Goal: Task Accomplishment & Management: Complete application form

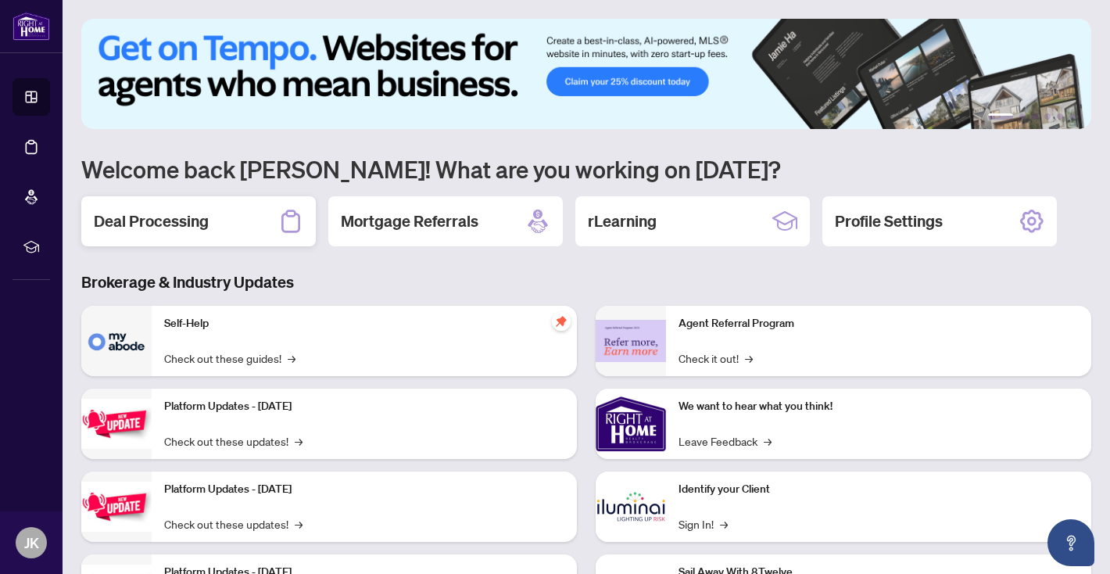
click at [251, 216] on div "Deal Processing" at bounding box center [198, 221] width 235 height 50
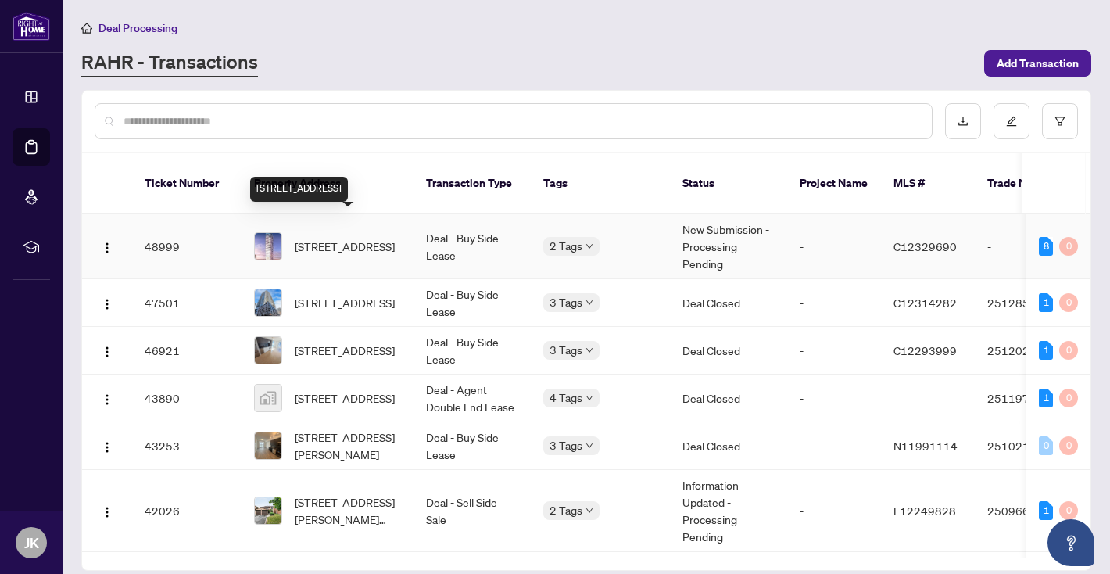
click at [385, 238] on span "[STREET_ADDRESS]" at bounding box center [345, 246] width 100 height 17
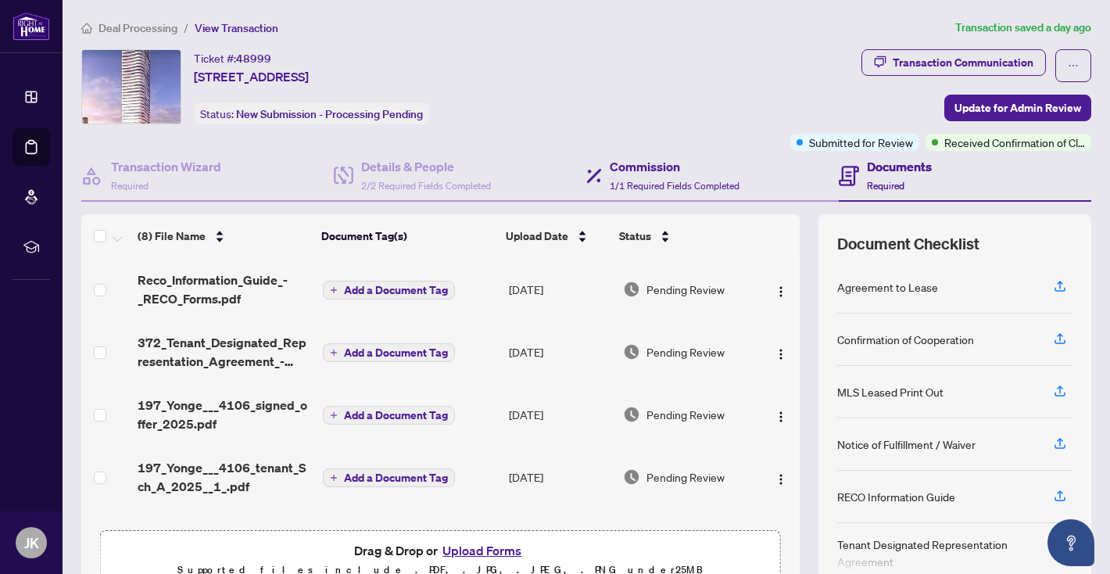
drag, startPoint x: 1009, startPoint y: 116, endPoint x: 639, endPoint y: 156, distance: 372.8
click at [644, 156] on div "Ticket #: 48999 [STREET_ADDRESS] Status: New Submission - Processing Pending Tr…" at bounding box center [586, 323] width 1023 height 548
click at [183, 192] on div "Transaction Wizard Required" at bounding box center [207, 176] width 253 height 51
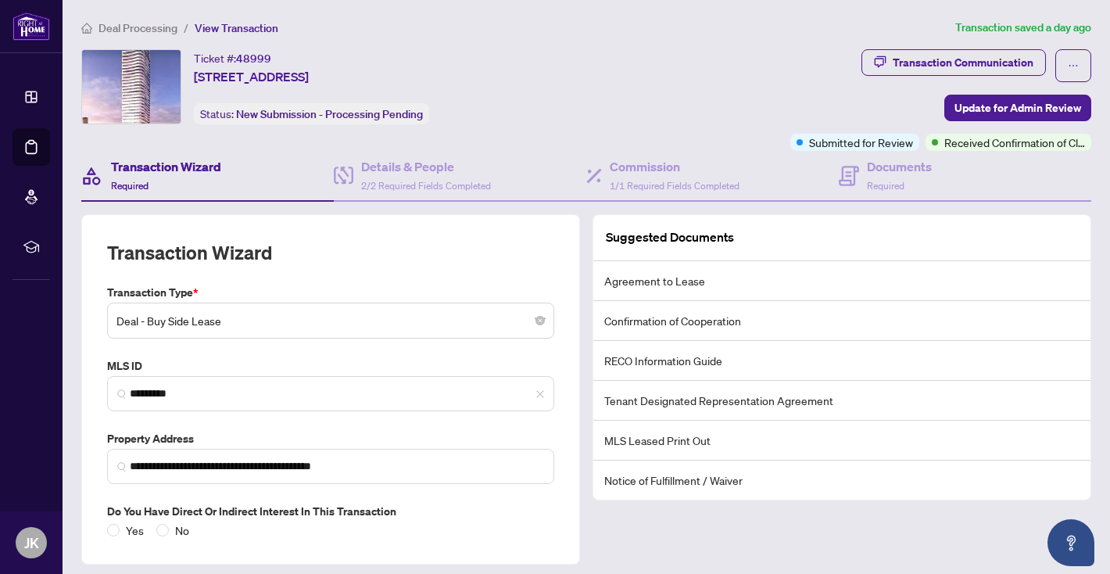
scroll to position [47, 0]
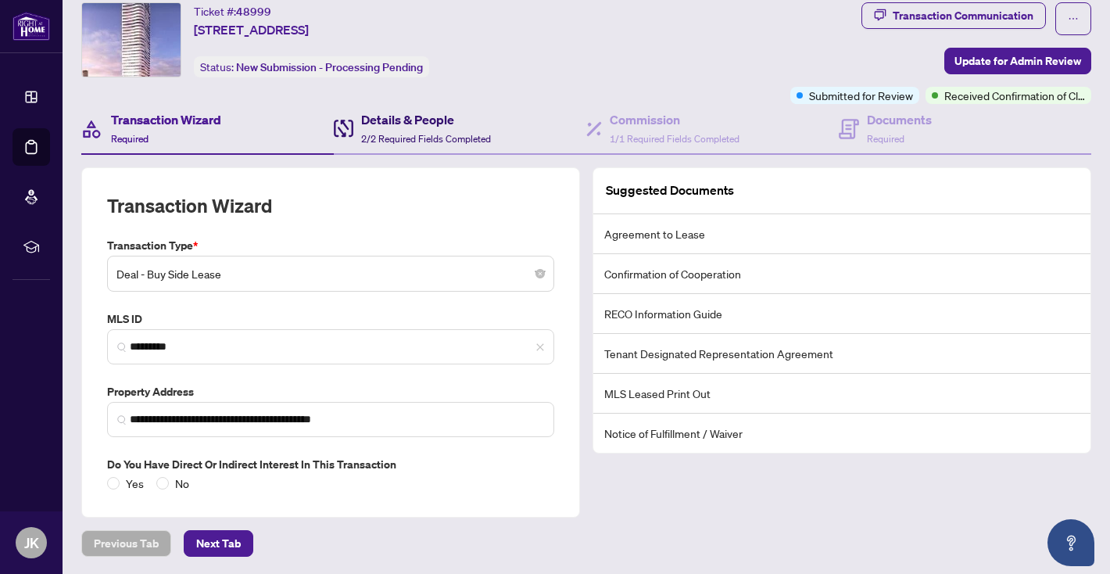
click at [450, 120] on h4 "Details & People" at bounding box center [426, 119] width 130 height 19
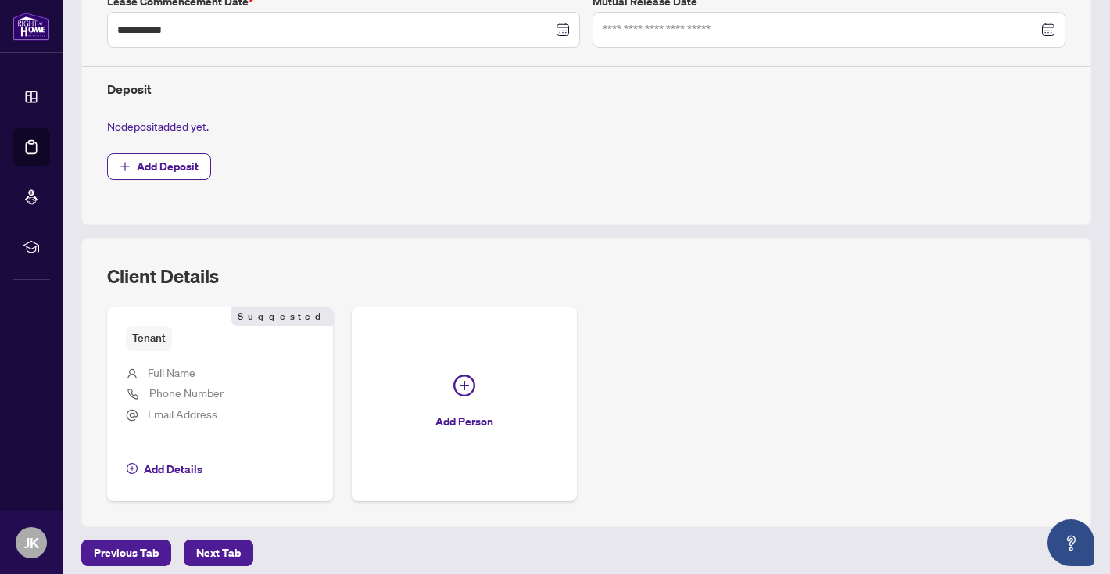
scroll to position [521, 0]
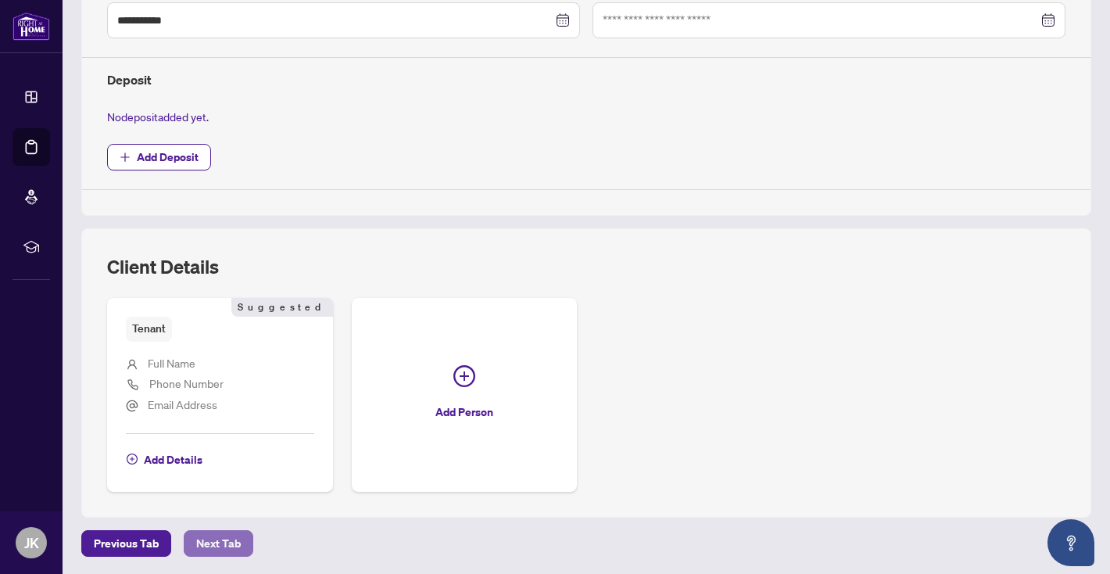
click at [233, 540] on span "Next Tab" at bounding box center [218, 543] width 45 height 25
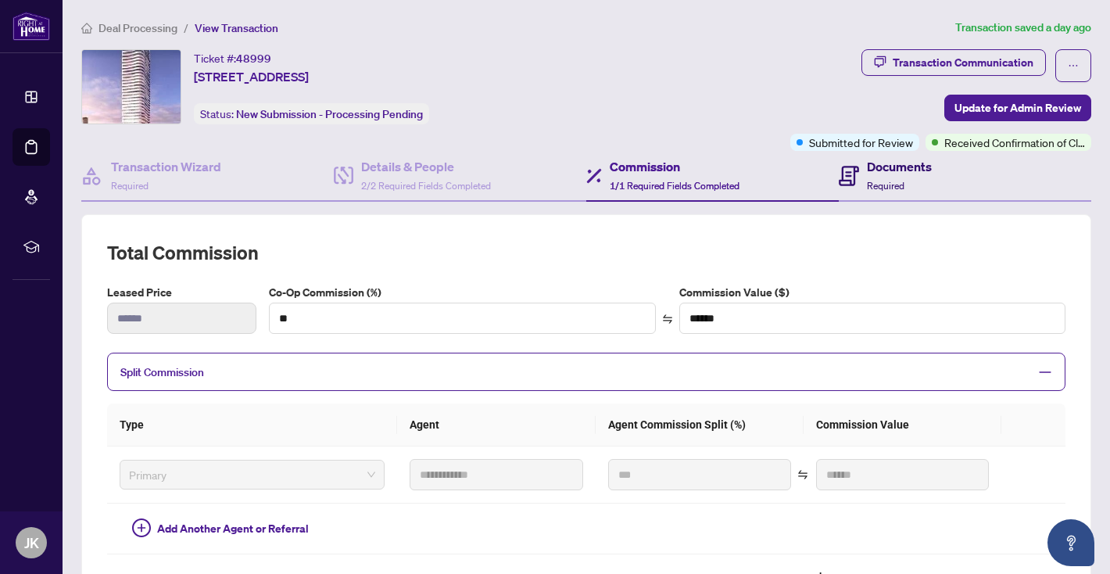
click at [877, 189] on span "Required" at bounding box center [886, 186] width 38 height 12
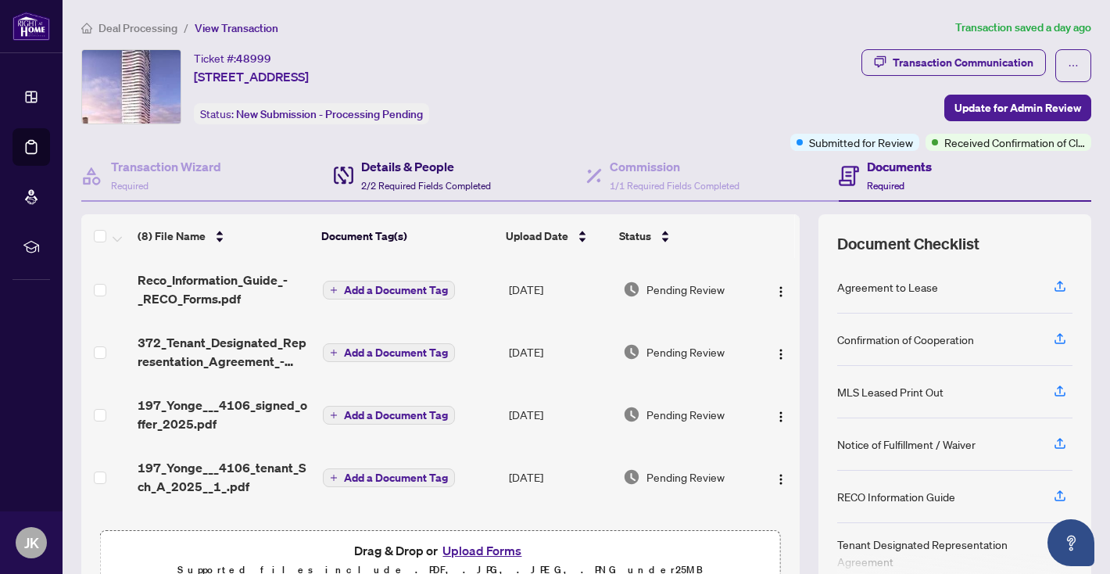
click at [439, 166] on h4 "Details & People" at bounding box center [426, 166] width 130 height 19
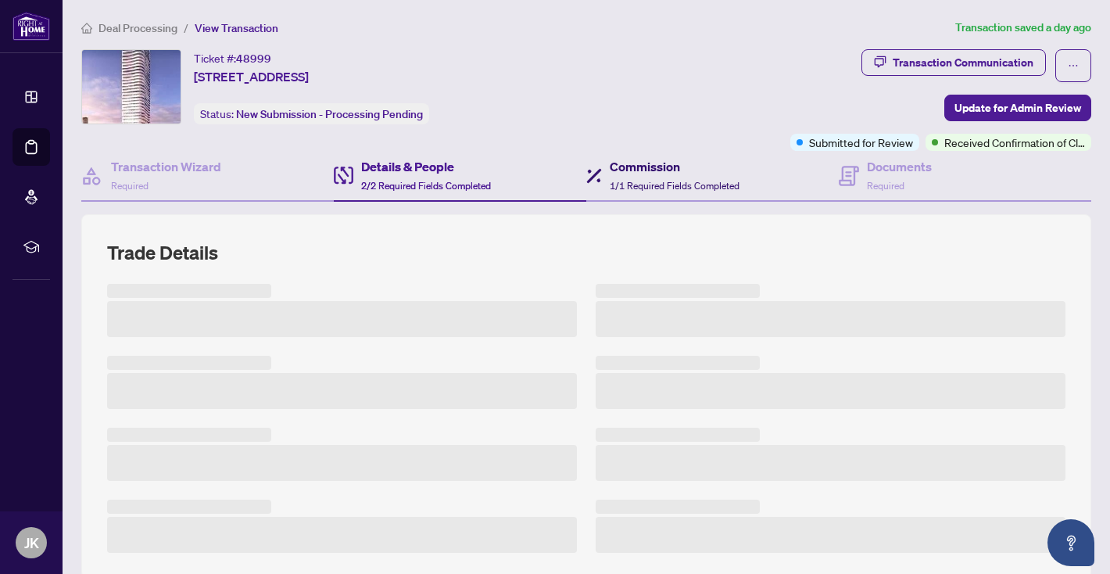
click at [673, 158] on h4 "Commission" at bounding box center [675, 166] width 130 height 19
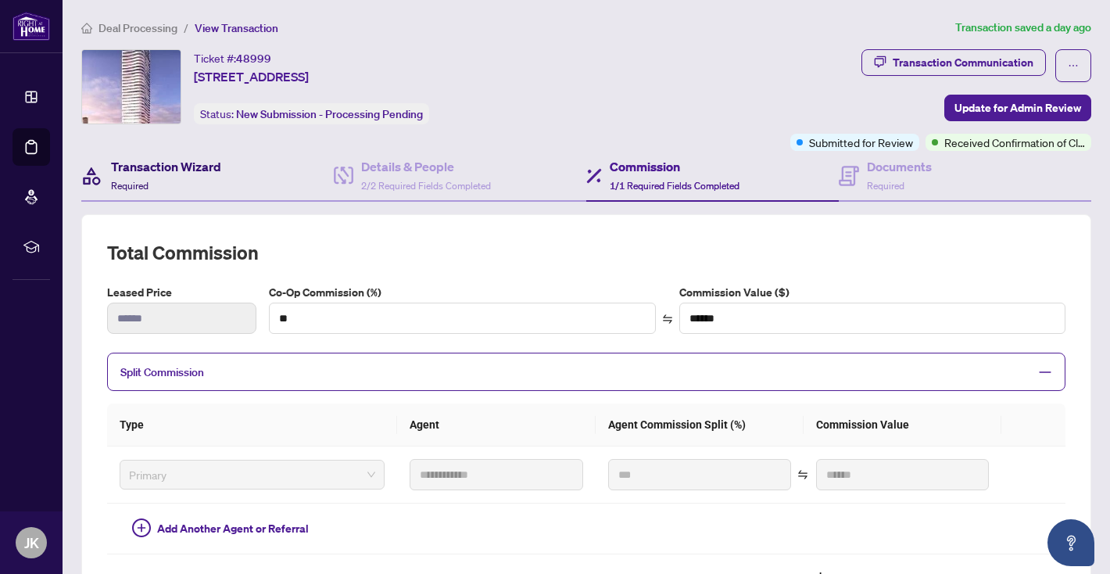
click at [218, 190] on div "Transaction Wizard Required" at bounding box center [166, 175] width 110 height 37
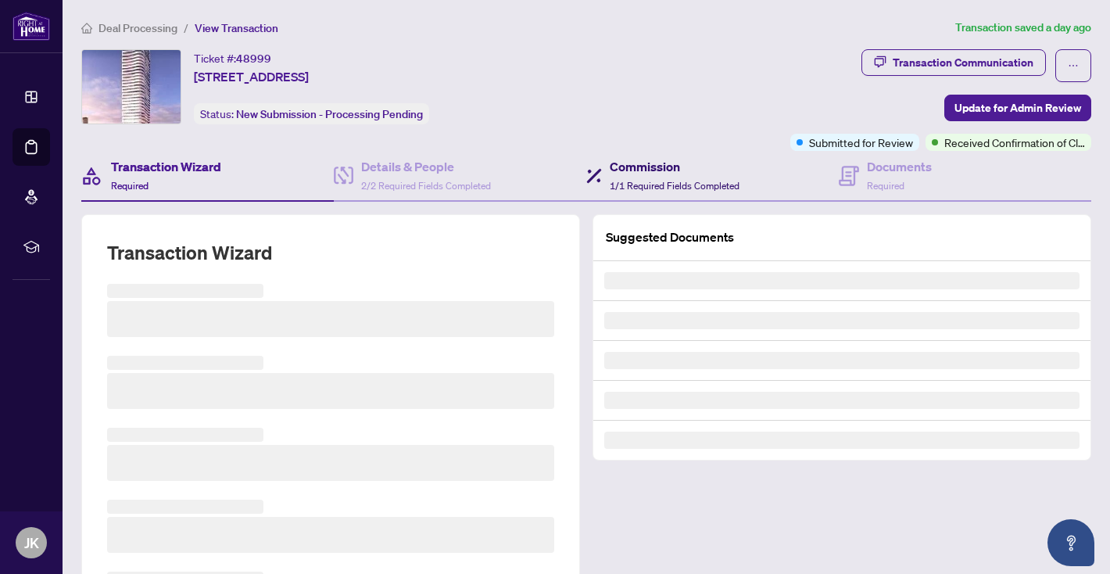
click at [705, 166] on h4 "Commission" at bounding box center [675, 166] width 130 height 19
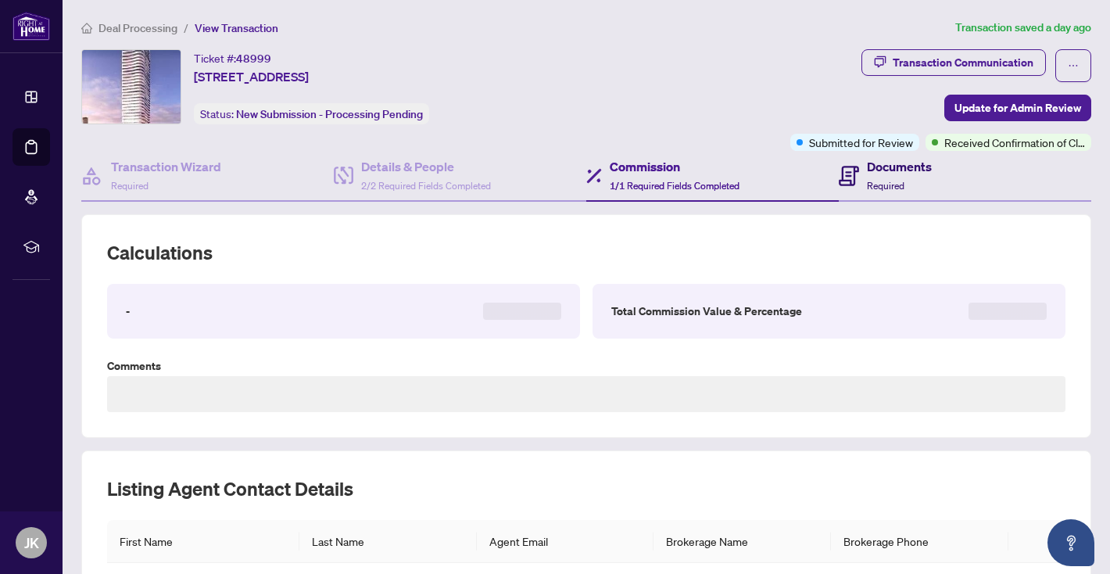
click at [897, 160] on h4 "Documents" at bounding box center [899, 166] width 65 height 19
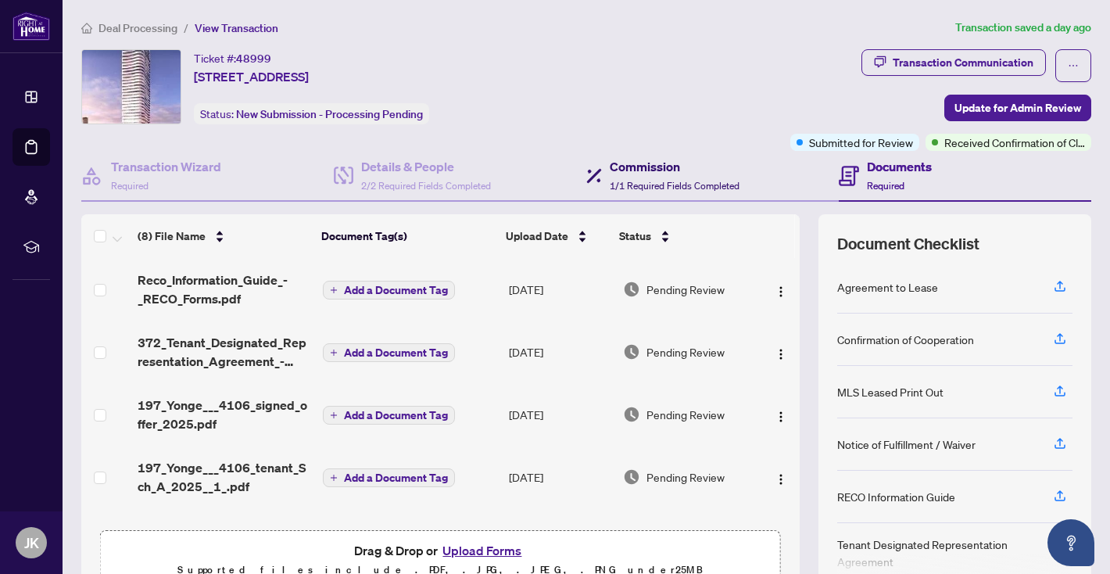
click at [673, 183] on span "1/1 Required Fields Completed" at bounding box center [675, 186] width 130 height 12
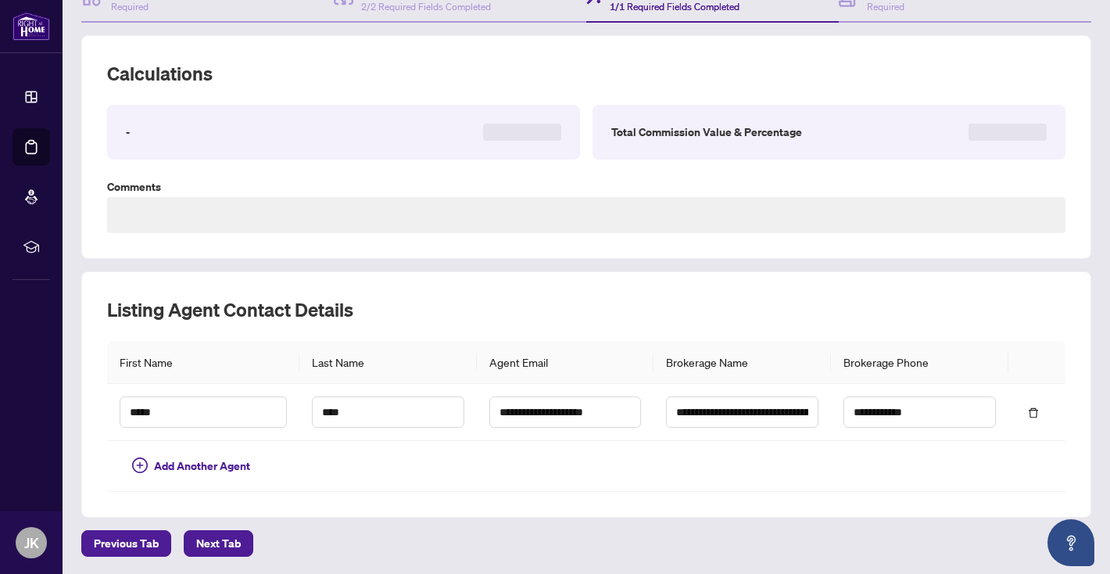
scroll to position [70, 0]
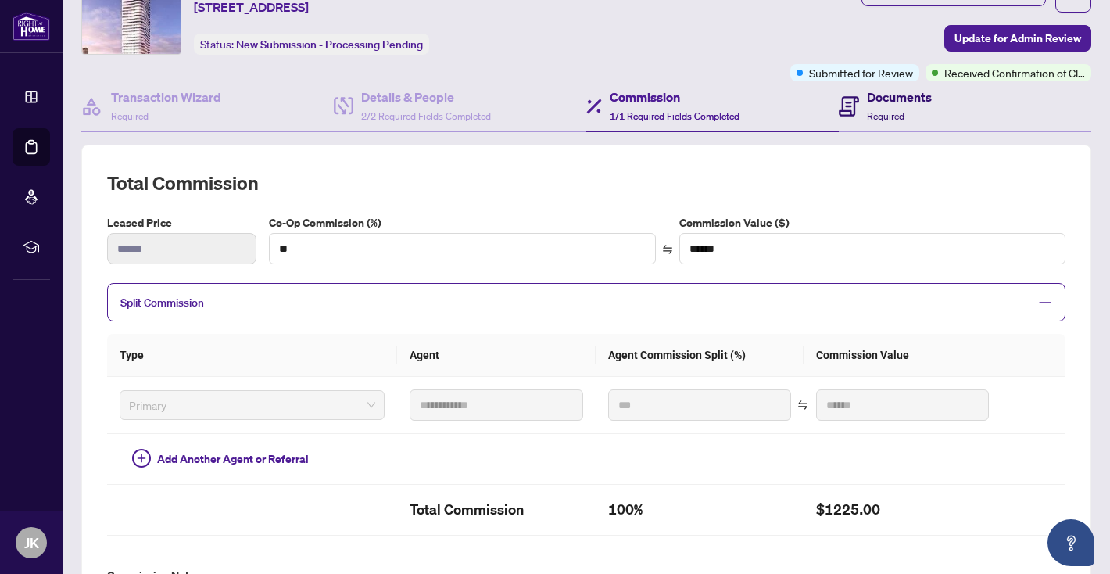
click at [929, 108] on div "Documents Required" at bounding box center [899, 106] width 65 height 37
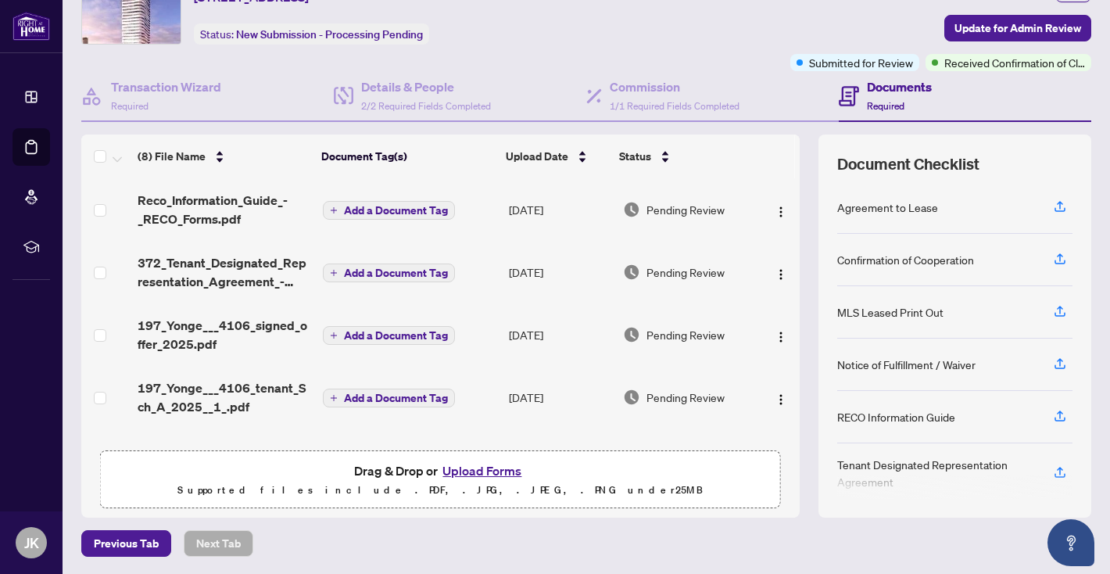
scroll to position [10, 0]
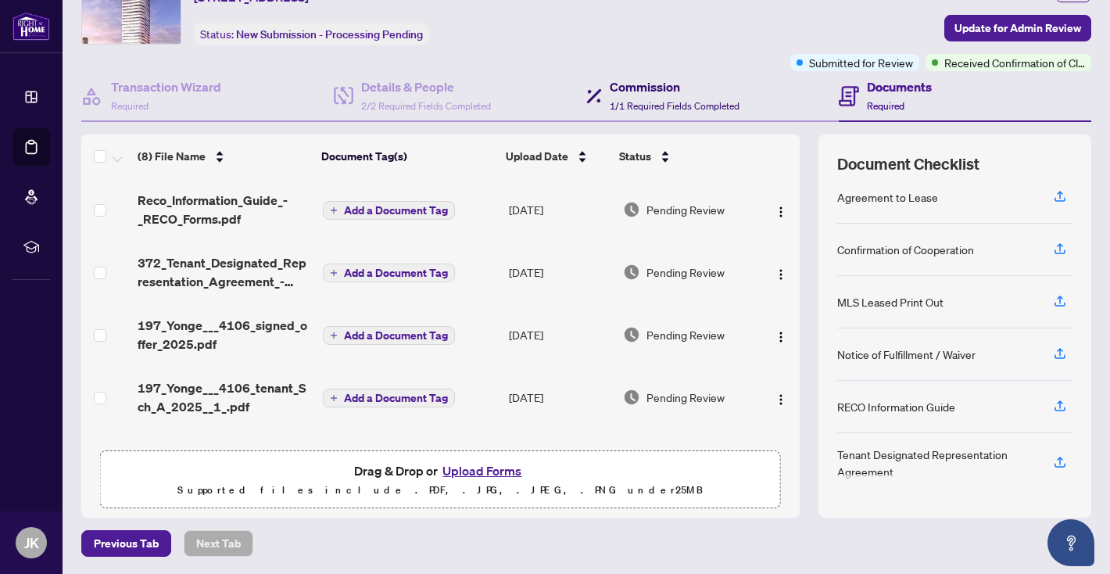
click at [672, 88] on h4 "Commission" at bounding box center [675, 86] width 130 height 19
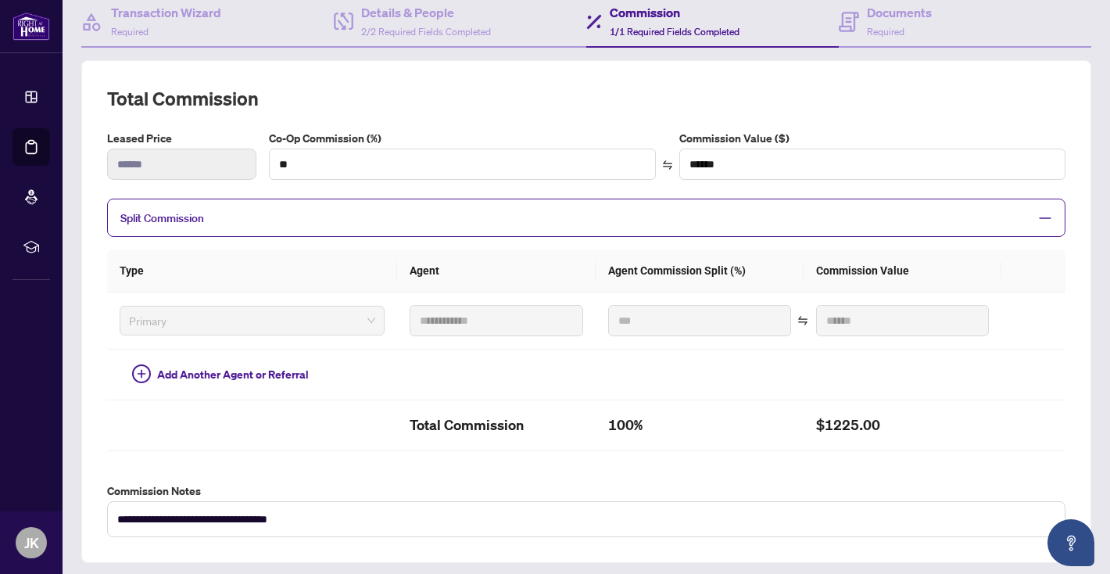
scroll to position [156, 0]
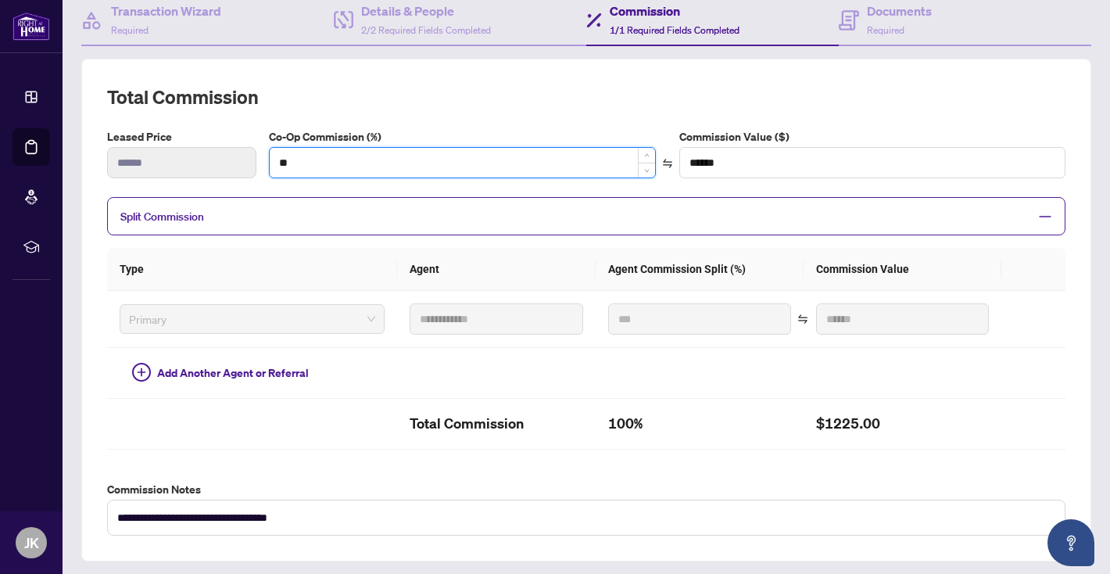
click at [590, 168] on input "**" at bounding box center [462, 163] width 385 height 30
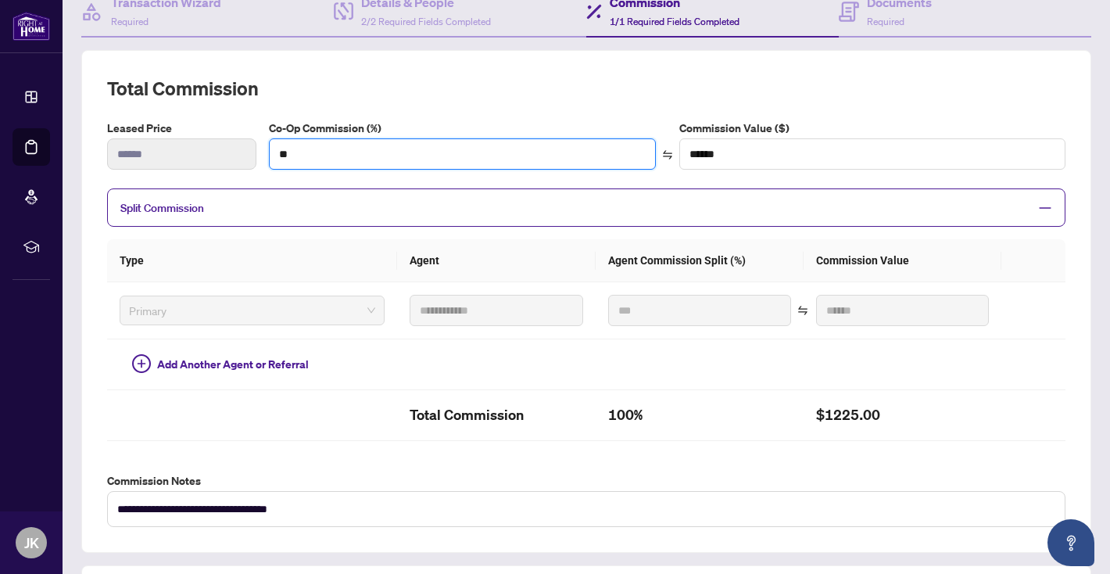
scroll to position [217, 0]
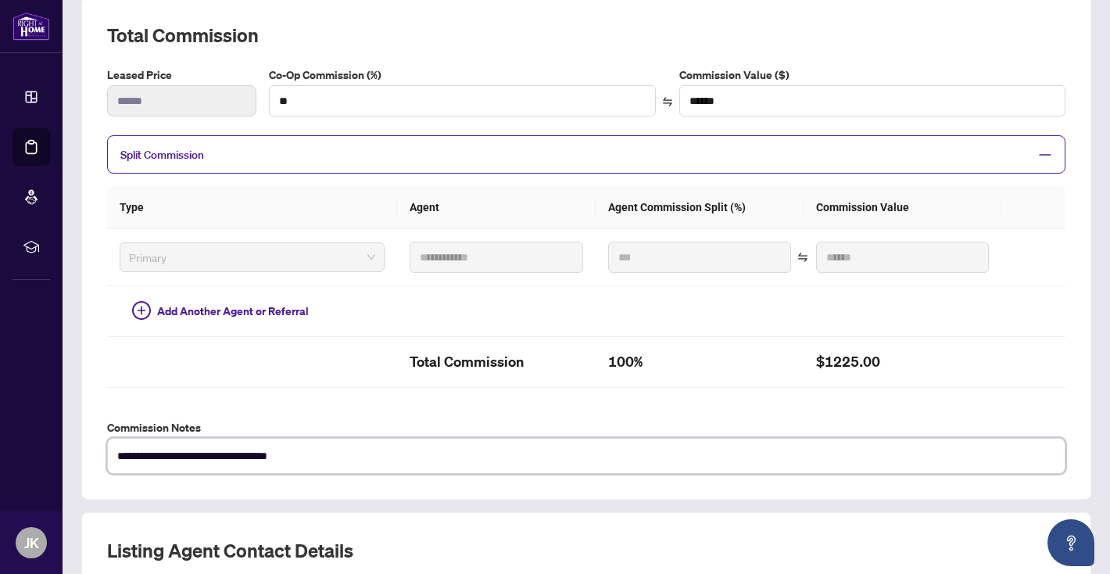
click at [705, 444] on textarea "**********" at bounding box center [586, 456] width 959 height 36
click at [697, 459] on textarea "**********" at bounding box center [586, 456] width 959 height 36
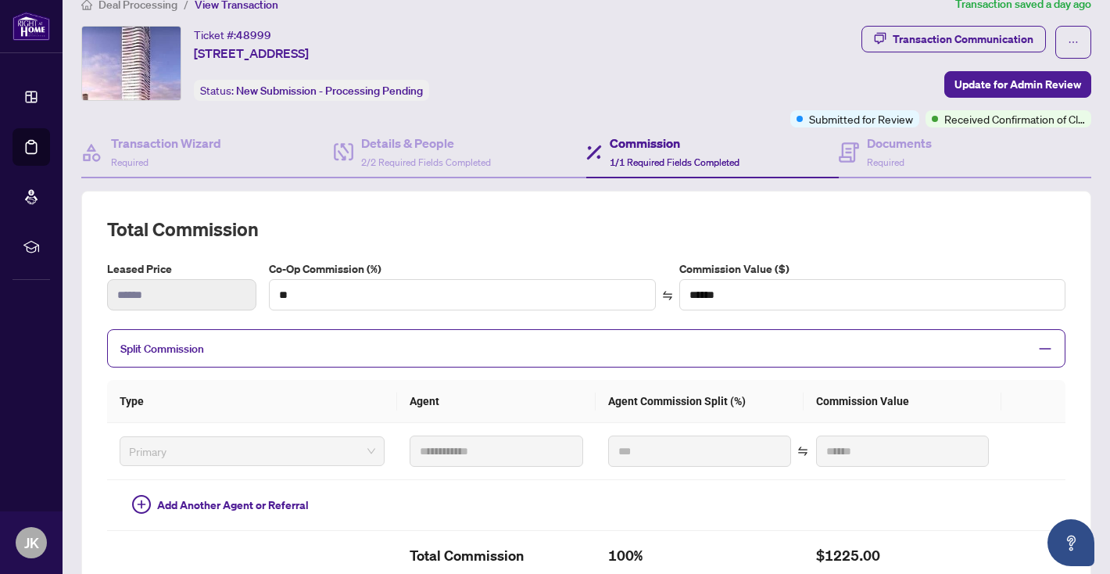
scroll to position [0, 0]
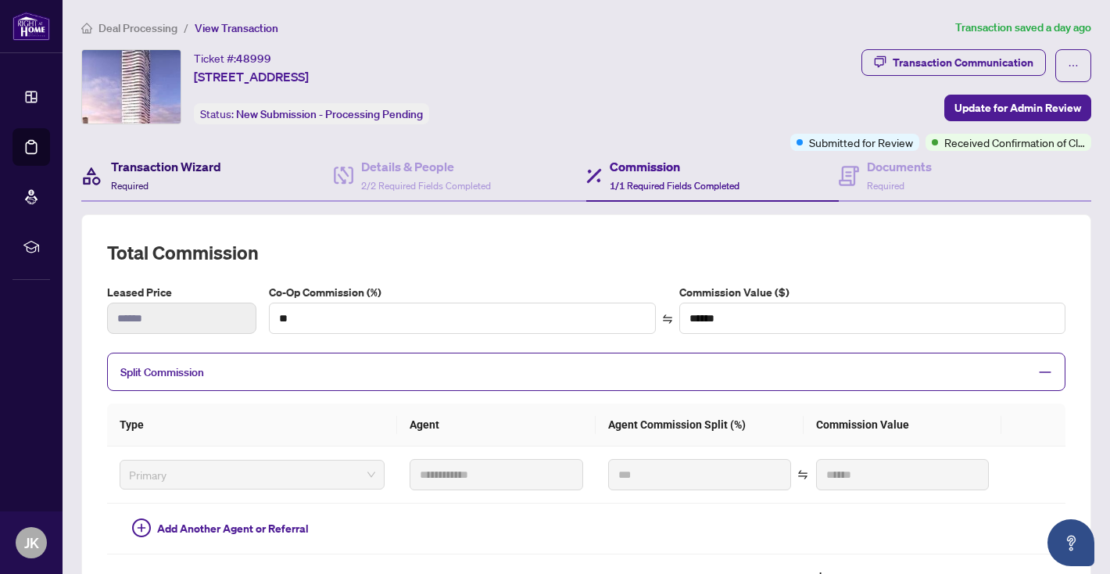
click at [167, 158] on h4 "Transaction Wizard" at bounding box center [166, 166] width 110 height 19
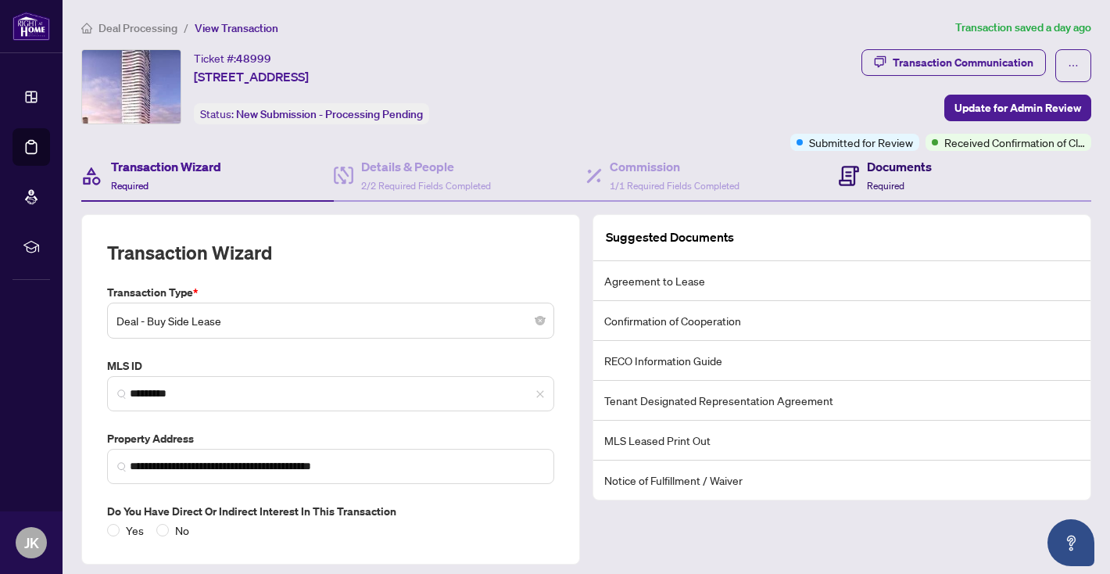
click at [895, 186] on span "Required" at bounding box center [886, 186] width 38 height 12
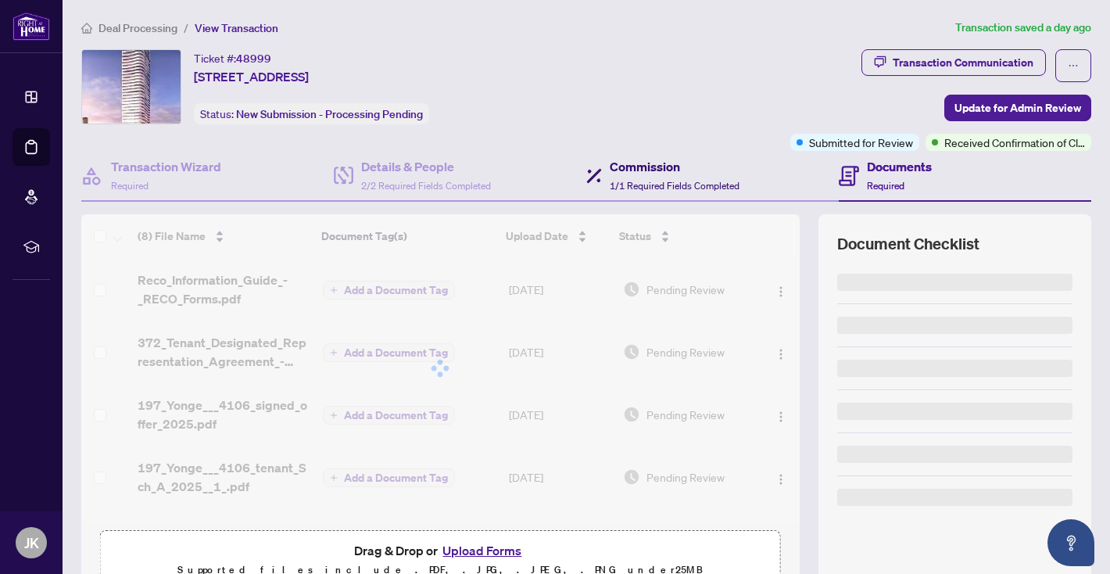
click at [690, 181] on span "1/1 Required Fields Completed" at bounding box center [675, 186] width 130 height 12
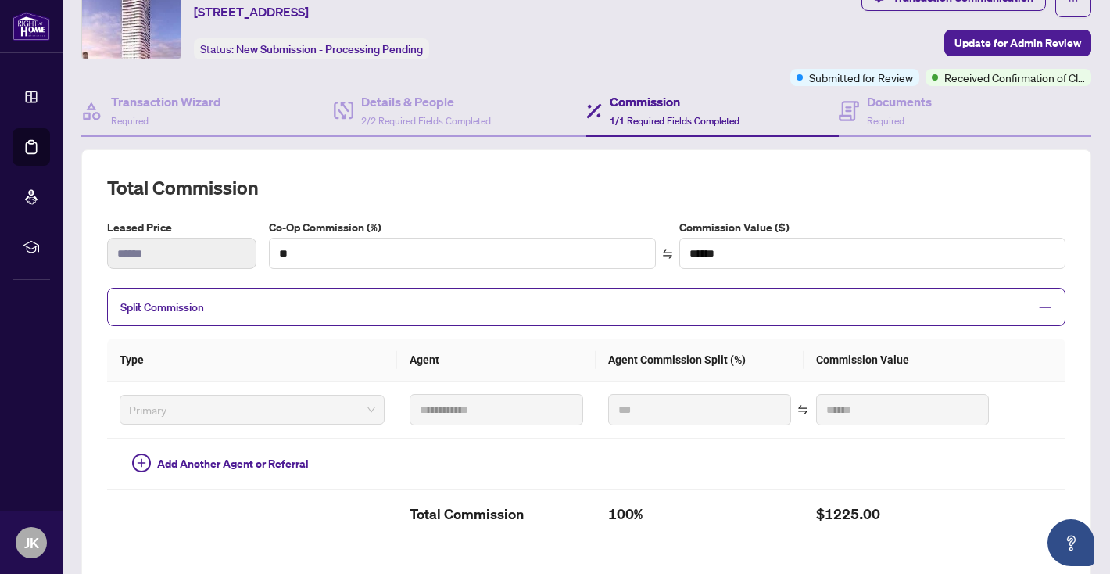
scroll to position [13, 0]
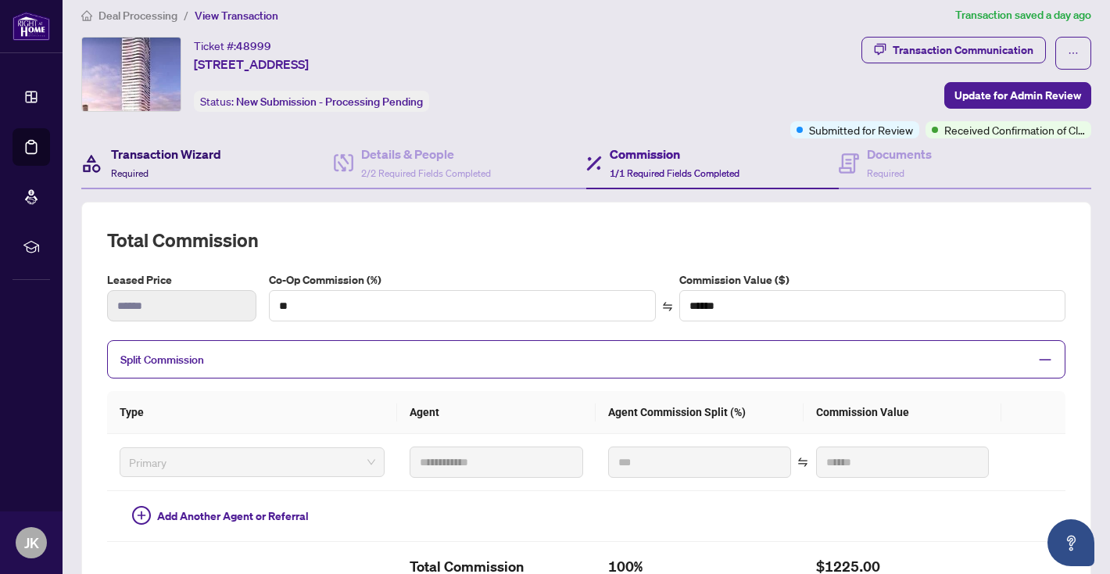
click at [172, 161] on h4 "Transaction Wizard" at bounding box center [166, 154] width 110 height 19
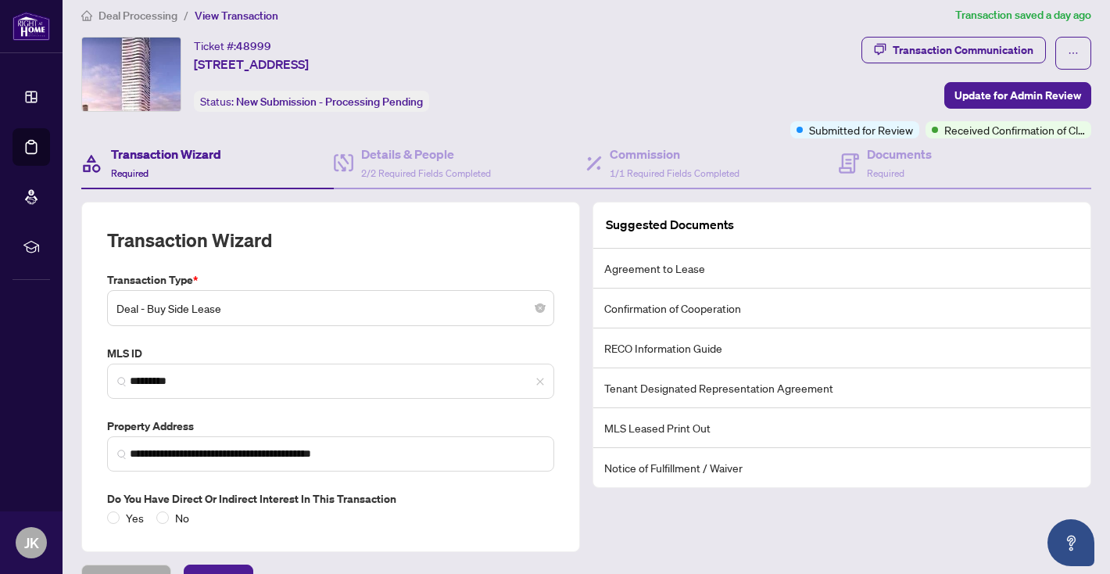
scroll to position [47, 0]
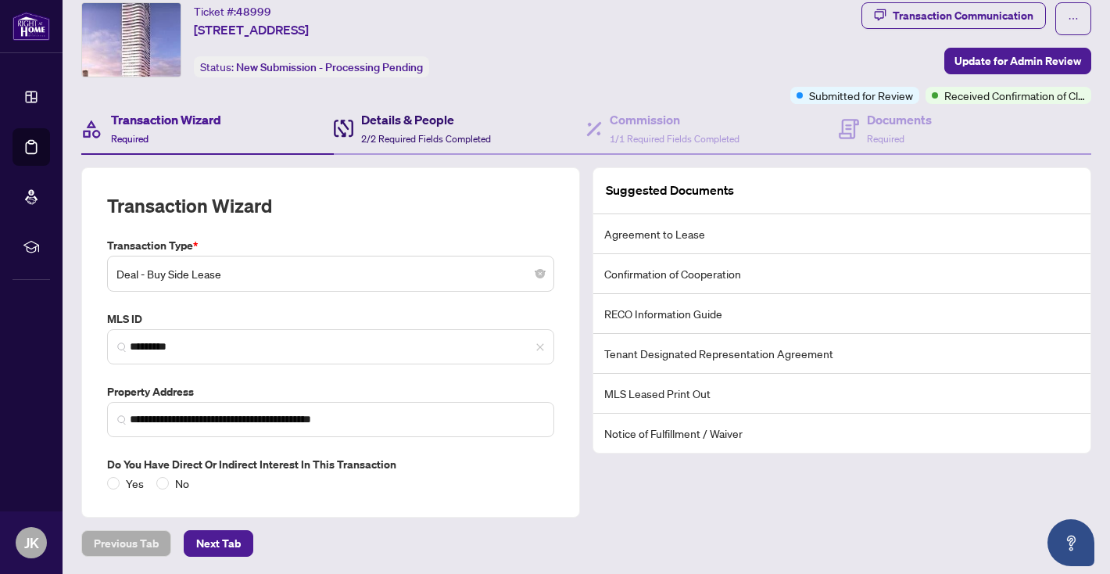
click at [435, 128] on div "Details & People 2/2 Required Fields Completed" at bounding box center [426, 128] width 130 height 37
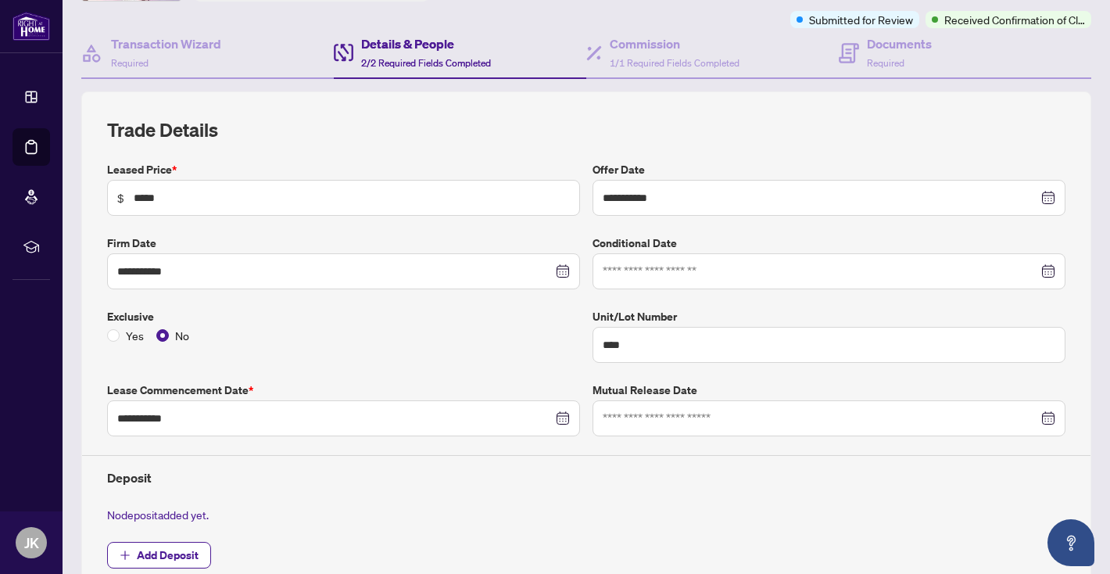
scroll to position [13, 0]
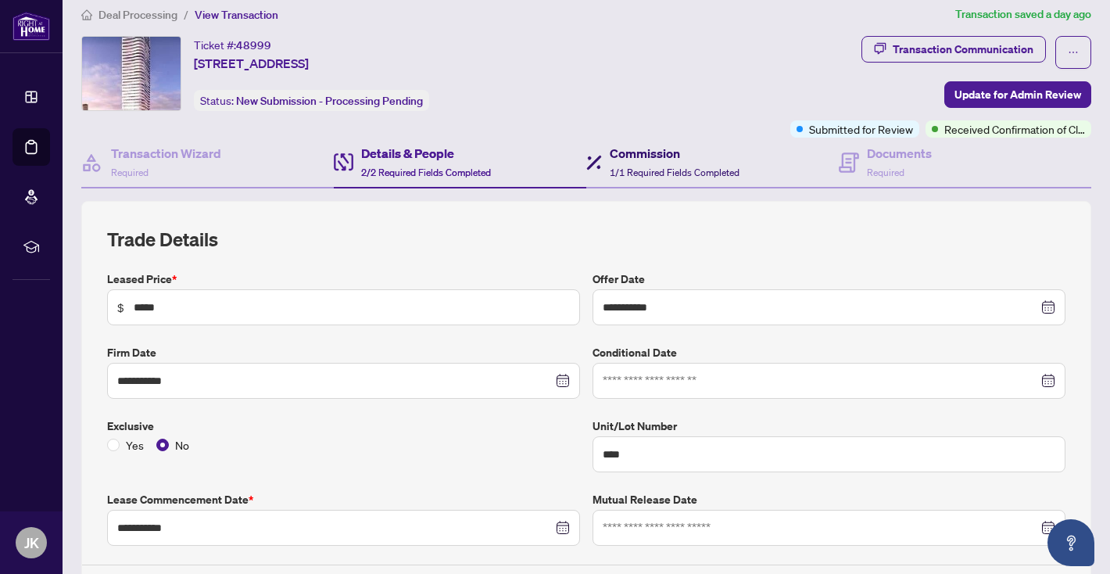
click at [653, 162] on div "Commission 1/1 Required Fields Completed" at bounding box center [675, 162] width 130 height 37
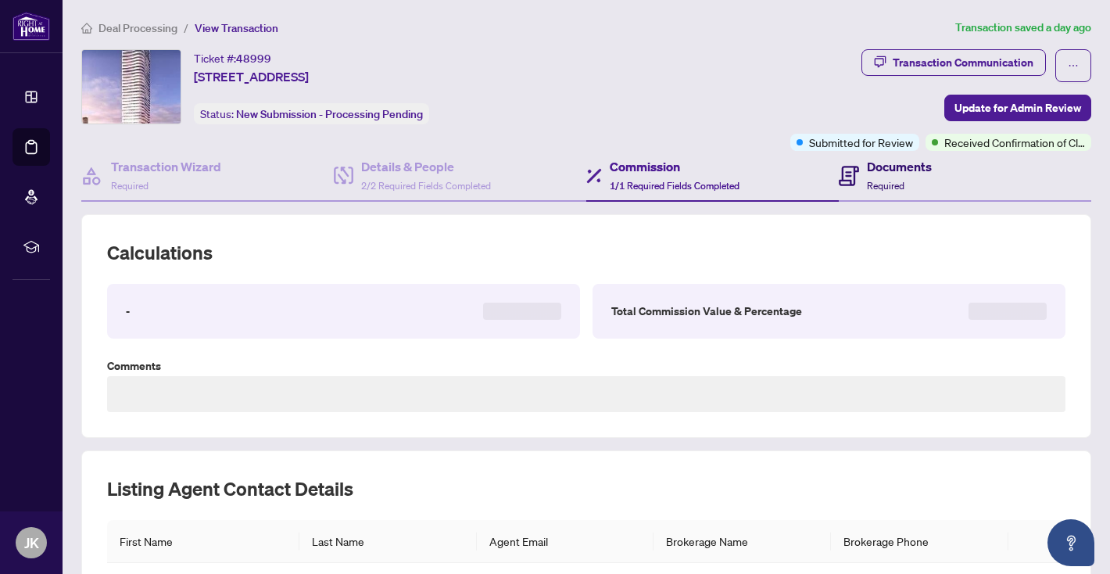
type textarea "**********"
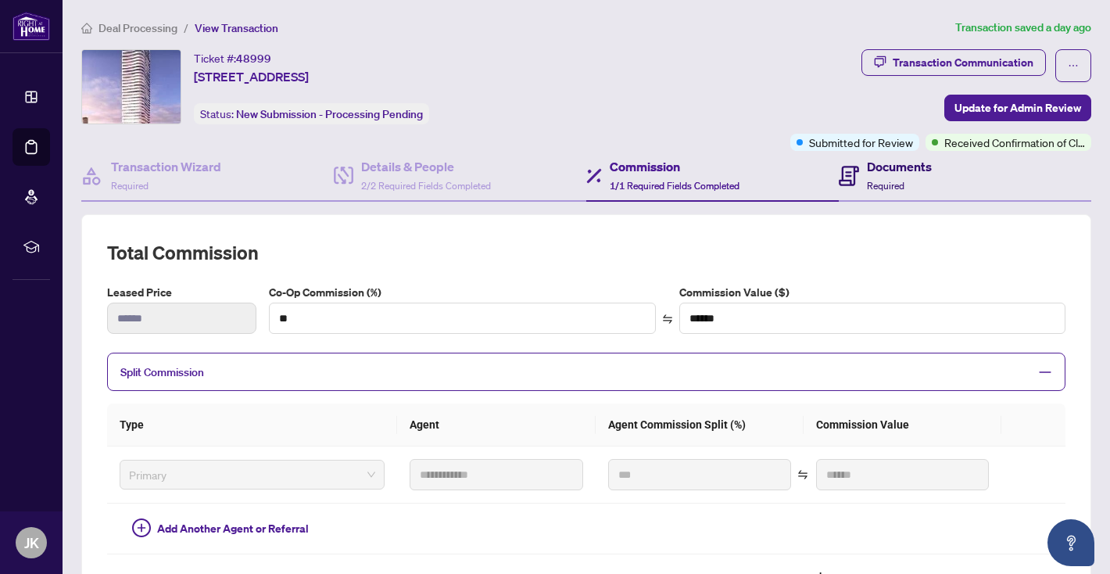
click at [914, 181] on div "Documents Required" at bounding box center [899, 175] width 65 height 37
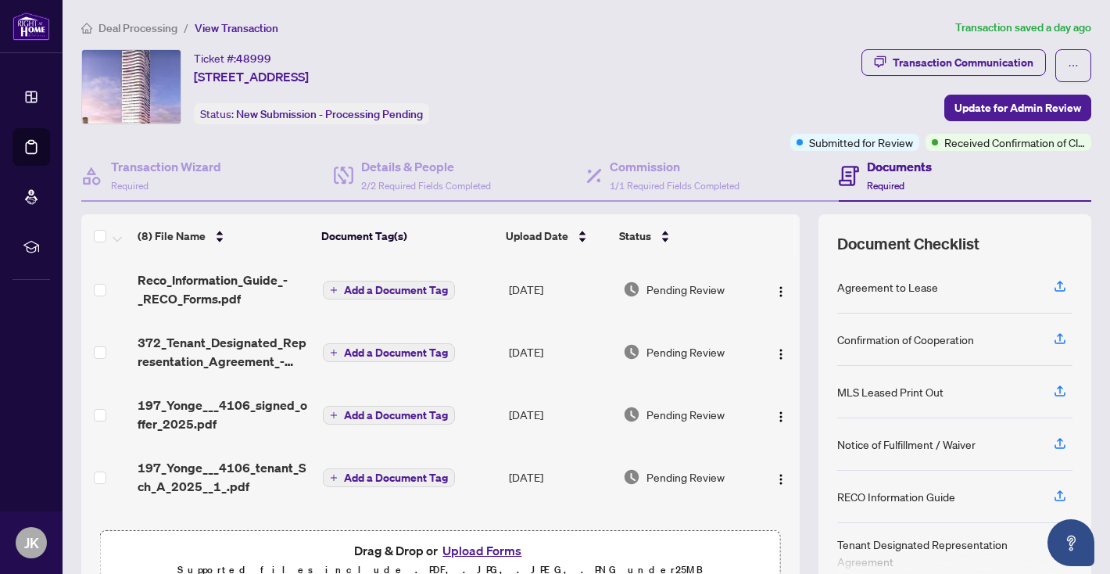
scroll to position [80, 0]
